Goal: Complete application form

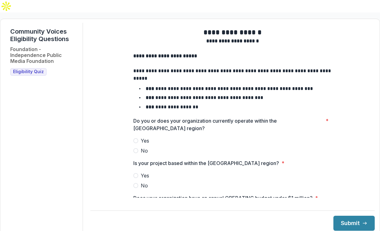
click at [141, 137] on span "Yes" at bounding box center [145, 140] width 8 height 7
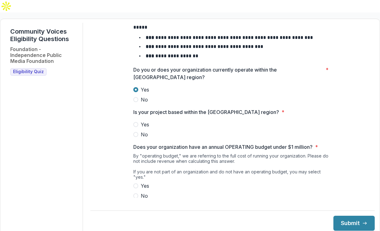
scroll to position [52, 0]
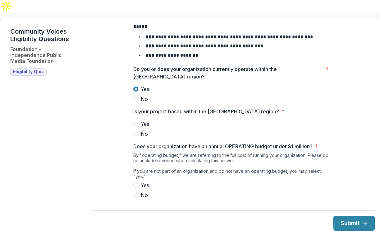
click at [137, 121] on span at bounding box center [135, 123] width 5 height 5
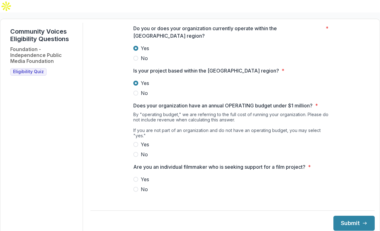
click at [136, 142] on span at bounding box center [135, 144] width 5 height 5
click at [135, 186] on span at bounding box center [135, 188] width 5 height 5
click at [333, 215] on button "Submit" at bounding box center [353, 222] width 41 height 15
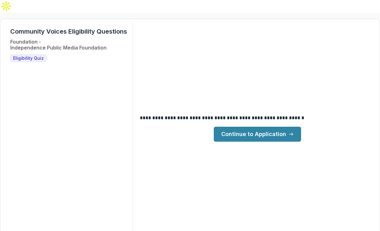
click at [254, 126] on link "Continue to Application" at bounding box center [257, 133] width 87 height 15
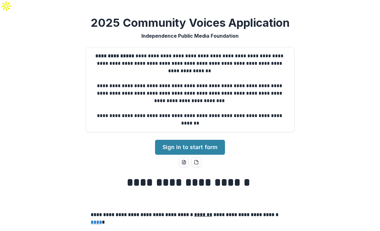
scroll to position [2, 0]
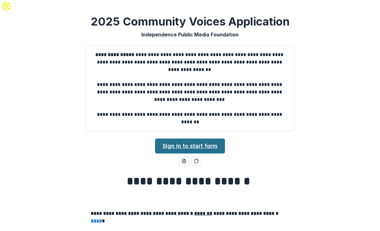
click at [208, 138] on link "Sign in to start form" at bounding box center [190, 145] width 70 height 15
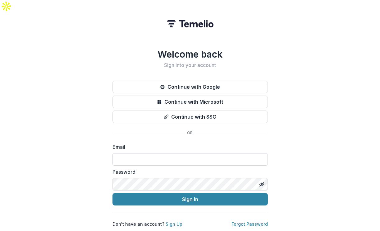
drag, startPoint x: 180, startPoint y: 152, endPoint x: 181, endPoint y: 143, distance: 9.3
click at [180, 150] on form "Email Password Sign In" at bounding box center [189, 174] width 155 height 62
click at [181, 153] on input at bounding box center [189, 159] width 155 height 12
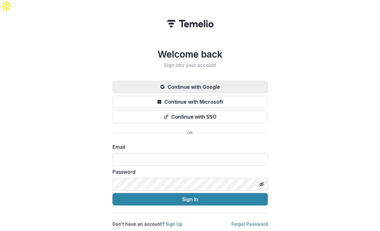
click at [198, 80] on button "Continue with Google" at bounding box center [189, 86] width 155 height 12
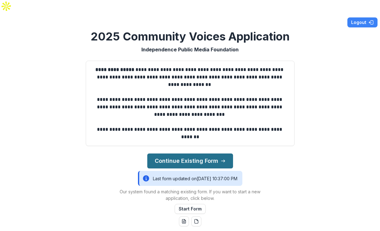
click at [190, 153] on button "Continue Existing Form" at bounding box center [190, 160] width 86 height 15
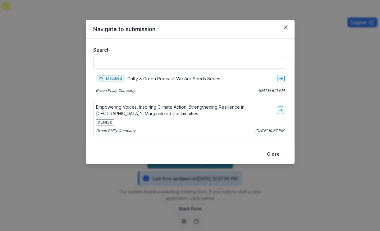
click at [199, 62] on input "Search" at bounding box center [190, 62] width 194 height 12
click at [209, 77] on p "Gritty & Green Podcast: We Are Seeds Series" at bounding box center [173, 78] width 93 height 7
click at [279, 76] on icon "go-to" at bounding box center [280, 78] width 5 height 5
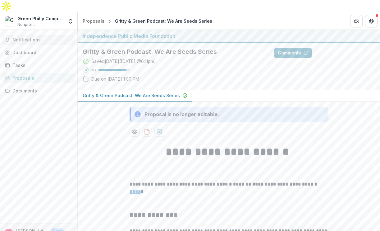
click at [42, 37] on span "Notifications" at bounding box center [42, 39] width 60 height 5
click at [37, 49] on div "Dashboard" at bounding box center [40, 52] width 57 height 7
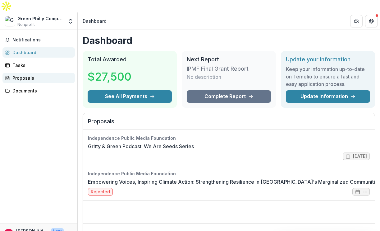
click at [53, 75] on div "Proposals" at bounding box center [40, 78] width 57 height 7
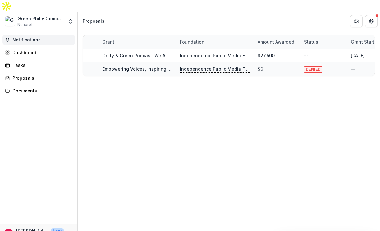
click at [34, 37] on span "Notifications" at bounding box center [42, 39] width 60 height 5
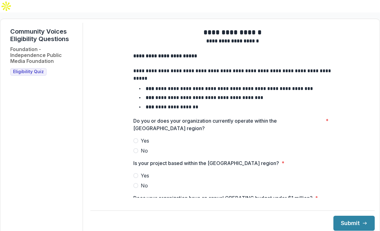
click at [139, 137] on label "Yes" at bounding box center [232, 140] width 199 height 7
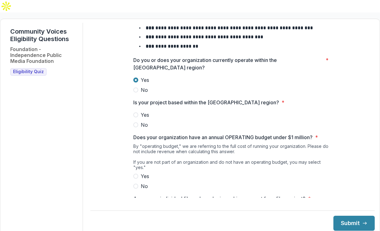
scroll to position [62, 0]
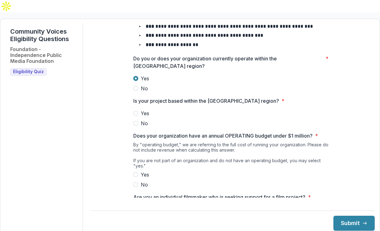
click at [141, 109] on span "Yes" at bounding box center [145, 112] width 8 height 7
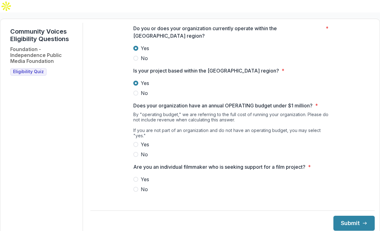
click at [136, 140] on label "Yes" at bounding box center [232, 143] width 199 height 7
click at [136, 186] on span at bounding box center [135, 188] width 5 height 5
click at [345, 215] on button "Submit" at bounding box center [353, 222] width 41 height 15
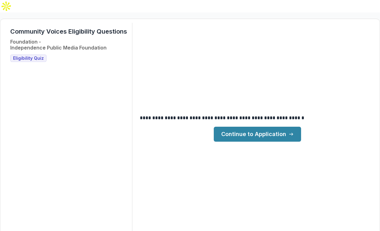
click at [261, 126] on link "Continue to Application" at bounding box center [257, 133] width 87 height 15
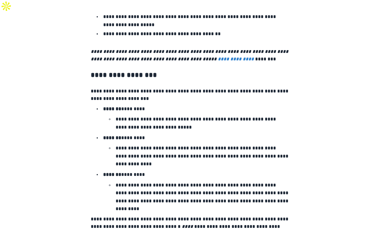
scroll to position [1118, 0]
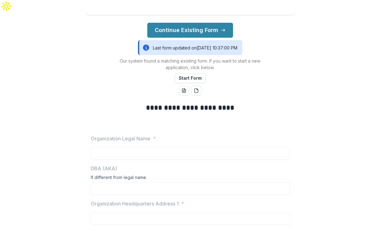
scroll to position [130, 0]
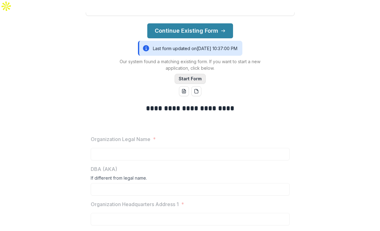
click at [184, 74] on button "Start Form" at bounding box center [190, 79] width 31 height 10
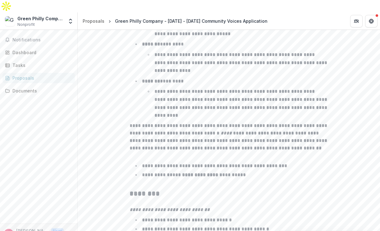
scroll to position [1019, 0]
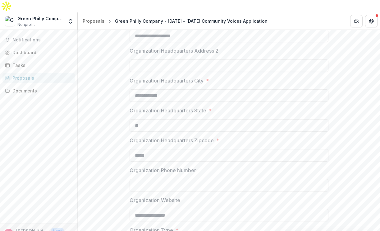
scroll to position [261, 0]
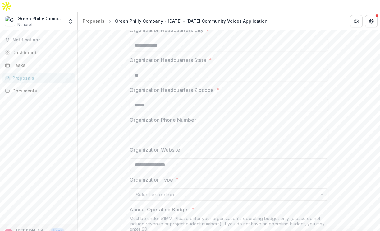
click at [219, 128] on input "Organization Phone Number" at bounding box center [229, 134] width 199 height 12
type input "**********"
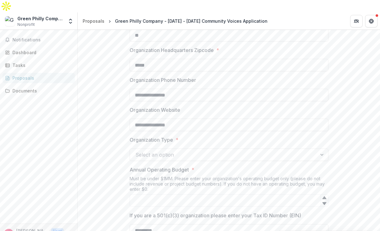
scroll to position [310, 0]
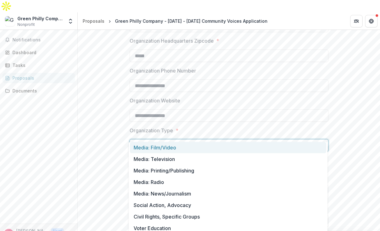
click at [199, 141] on div at bounding box center [223, 145] width 176 height 9
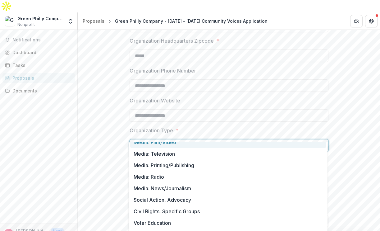
scroll to position [10, 0]
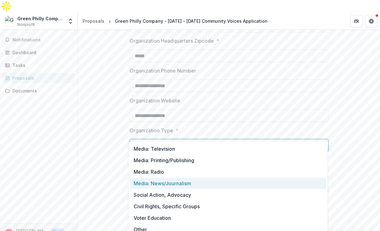
click at [193, 179] on div "Media: News/Journalism" at bounding box center [228, 182] width 196 height 11
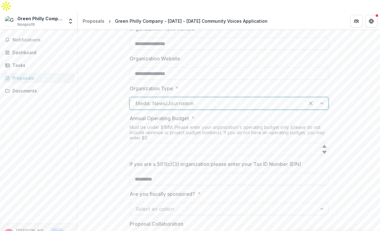
scroll to position [353, 0]
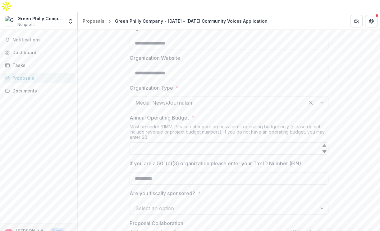
click at [269, 142] on input "Annual Operating Budget *" at bounding box center [229, 148] width 199 height 12
type input "*"
type input "******"
click at [277, 159] on p "If you are a 501(c)(3) organization please enter your Tax ID Number (EIN)" at bounding box center [216, 162] width 172 height 7
click at [277, 172] on input "*********" at bounding box center [229, 178] width 199 height 12
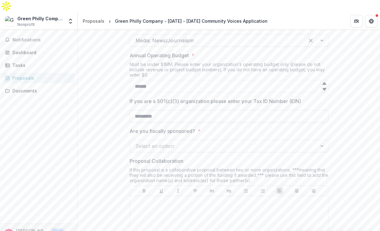
scroll to position [418, 0]
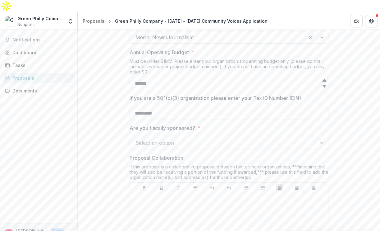
drag, startPoint x: 163, startPoint y: 101, endPoint x: 126, endPoint y: 100, distance: 37.0
click at [154, 138] on div at bounding box center [223, 142] width 176 height 9
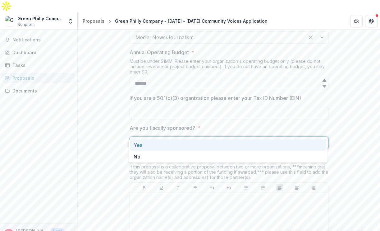
click at [150, 148] on div "Yes" at bounding box center [228, 144] width 196 height 11
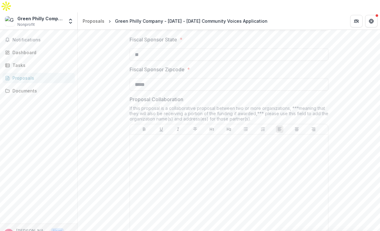
scroll to position [656, 0]
click at [155, 146] on div at bounding box center [228, 182] width 193 height 93
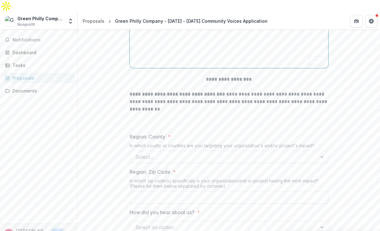
scroll to position [820, 0]
click at [155, 152] on div at bounding box center [223, 156] width 176 height 9
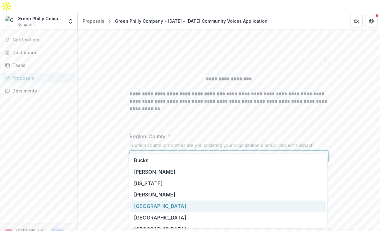
click at [150, 200] on div "[GEOGRAPHIC_DATA]" at bounding box center [228, 205] width 196 height 11
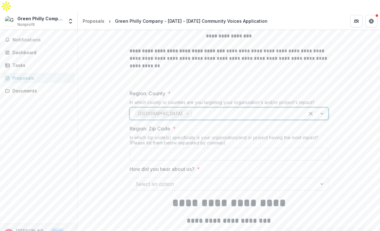
scroll to position [864, 0]
click at [167, 147] on input "Region: Zip Code *" at bounding box center [229, 153] width 199 height 12
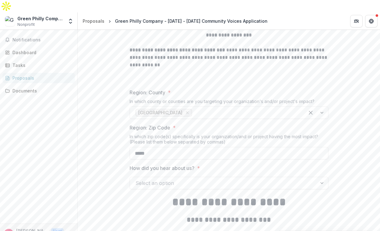
click at [116, 164] on div "**********" at bounding box center [229, 114] width 302 height 1704
click at [187, 148] on div "**********" at bounding box center [229, 114] width 199 height 1704
click at [187, 147] on input "*****" at bounding box center [229, 153] width 199 height 12
type input "******"
click at [175, 178] on div at bounding box center [223, 182] width 176 height 9
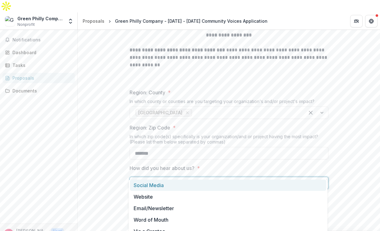
click at [324, 164] on div "How did you hear about us? * Social Media, 1 of 8. 8 results available. Use Up …" at bounding box center [229, 176] width 199 height 25
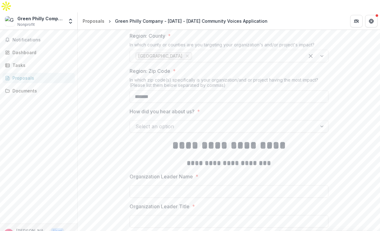
scroll to position [957, 0]
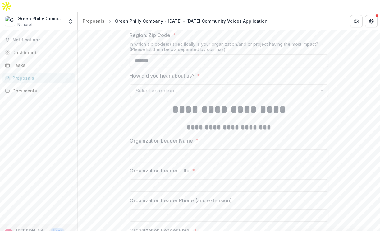
click at [241, 86] on div at bounding box center [223, 90] width 176 height 9
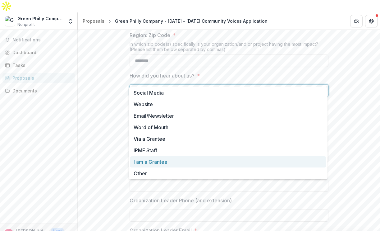
click at [210, 162] on div "I am a Grantee" at bounding box center [228, 161] width 196 height 11
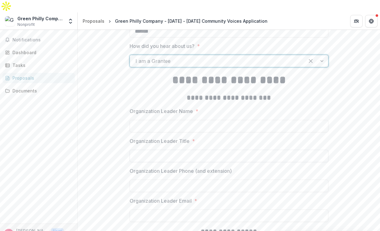
scroll to position [990, 0]
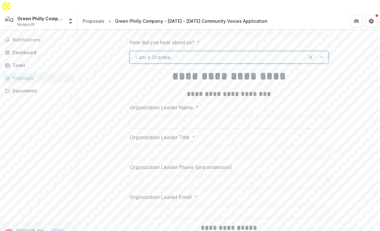
click at [198, 116] on input "Organization Leader Name *" at bounding box center [229, 122] width 199 height 12
type input "**********"
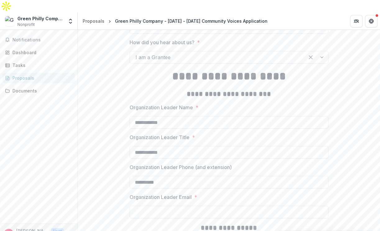
type input "**********"
drag, startPoint x: 179, startPoint y: 107, endPoint x: 115, endPoint y: 102, distance: 64.2
type input "**********"
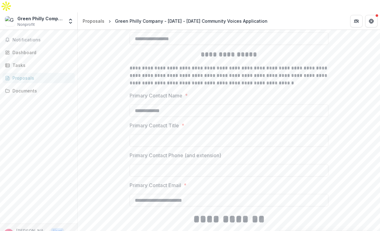
scroll to position [1158, 0]
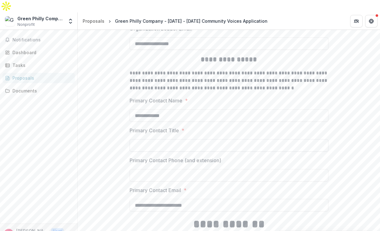
type input "**********"
click at [156, 139] on input "Primary Contact Title *" at bounding box center [229, 145] width 199 height 12
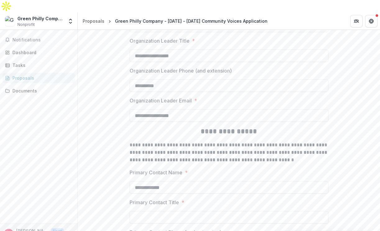
scroll to position [1137, 0]
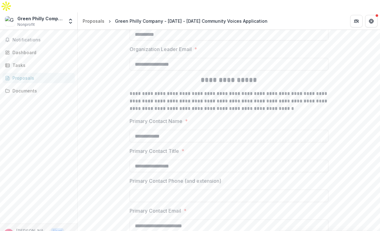
type input "**********"
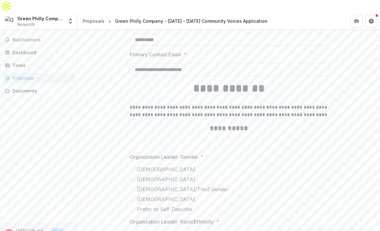
scroll to position [1296, 0]
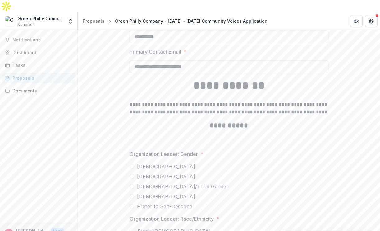
click at [150, 163] on span "[DEMOGRAPHIC_DATA]" at bounding box center [166, 166] width 58 height 7
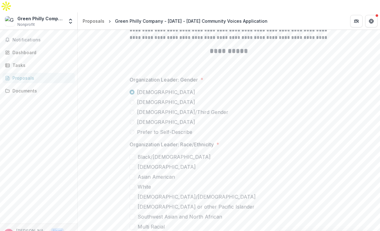
scroll to position [1372, 0]
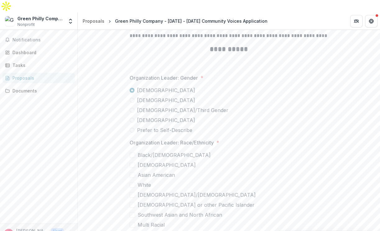
click at [145, 181] on span "White" at bounding box center [144, 184] width 13 height 7
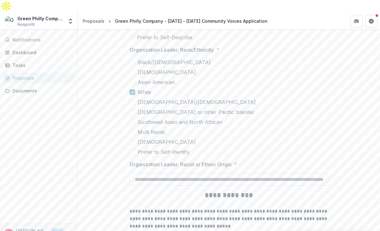
scroll to position [1465, 0]
click at [147, 172] on input "Organization Leader: Racial or Ethnic Origin *" at bounding box center [229, 178] width 199 height 12
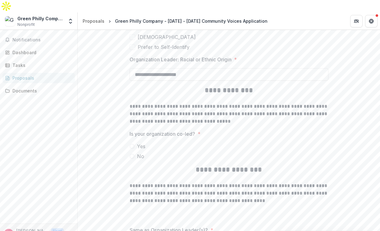
scroll to position [1571, 0]
type input "**********"
click at [134, 151] on label "No" at bounding box center [229, 154] width 199 height 7
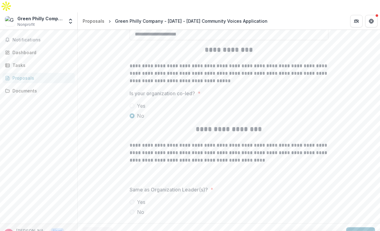
click at [138, 198] on span "Yes" at bounding box center [141, 201] width 8 height 7
click at [354, 227] on button "Next" at bounding box center [360, 233] width 29 height 12
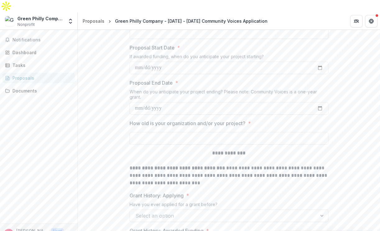
scroll to position [0, 0]
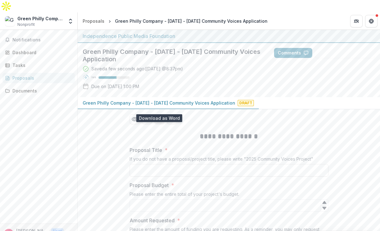
click at [158, 116] on icon "download-proposal" at bounding box center [159, 119] width 5 height 6
